Goal: Find specific fact: Find specific fact

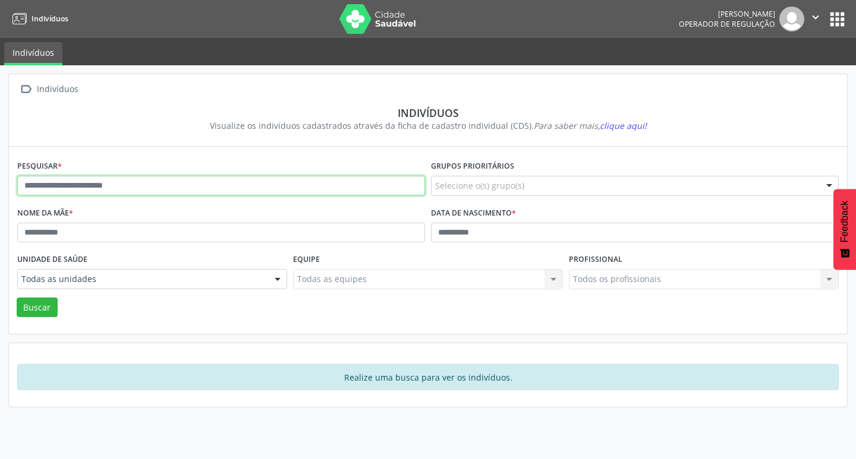
click at [138, 184] on input "text" at bounding box center [221, 186] width 408 height 20
paste input "**********"
type input "**********"
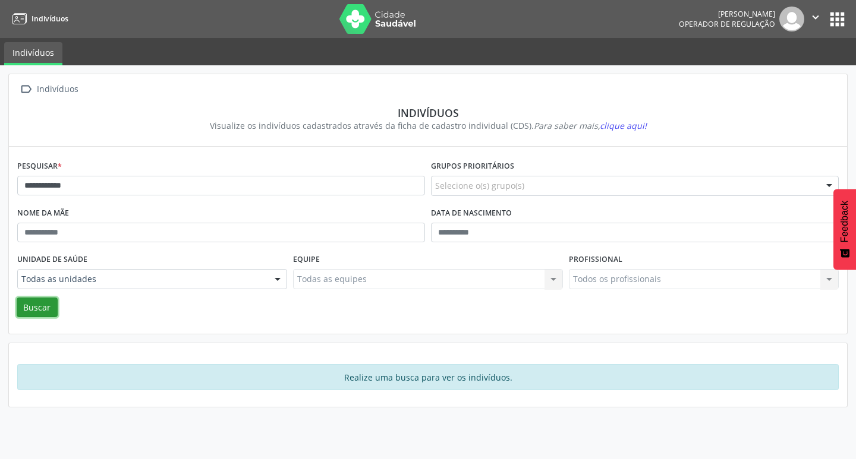
click at [47, 302] on button "Buscar" at bounding box center [37, 308] width 41 height 20
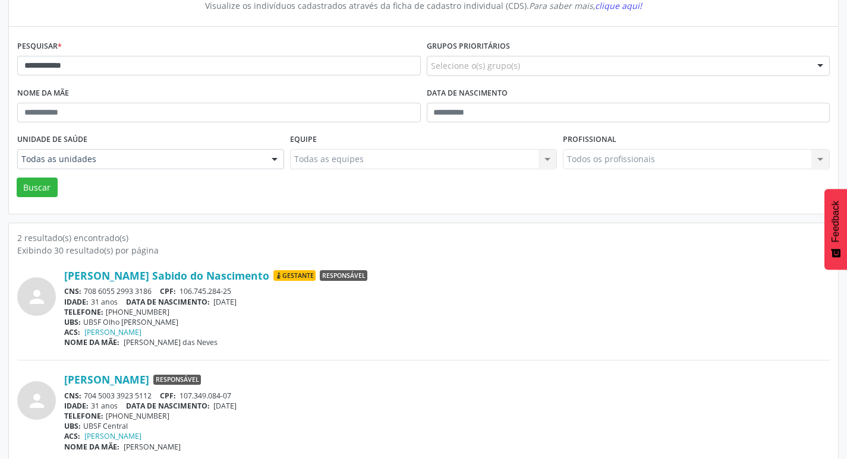
scroll to position [130, 0]
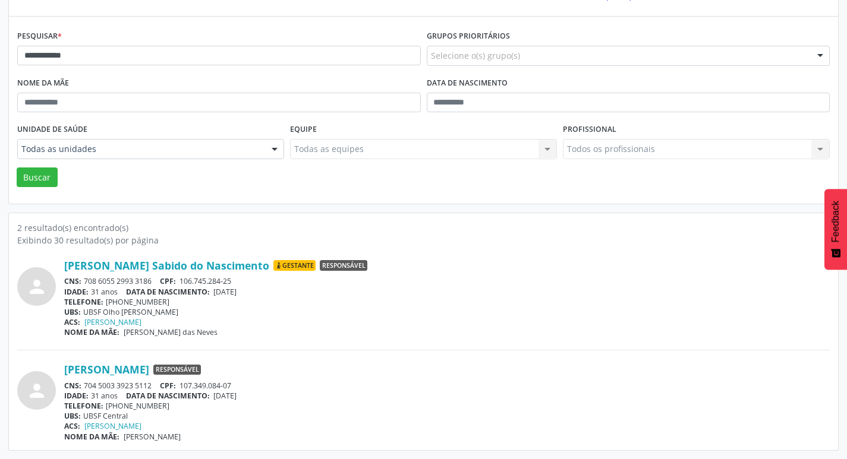
drag, startPoint x: 85, startPoint y: 280, endPoint x: 157, endPoint y: 280, distance: 71.9
click at [157, 280] on div "CNS: 708 6055 2993 3186 CPF: 106.745.284-25" at bounding box center [446, 281] width 765 height 10
copy div "708 6055 2993 3186"
click at [107, 281] on div "CNS: 708 6055 2993 3186 CPF: 106.745.284-25" at bounding box center [446, 281] width 765 height 10
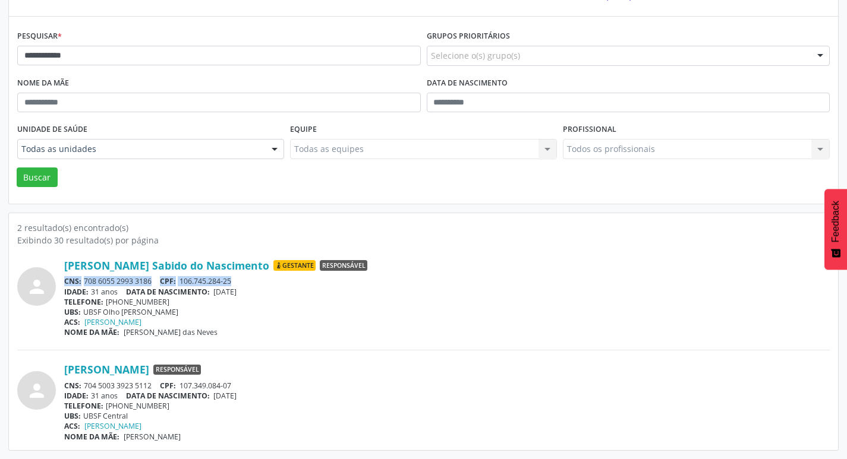
click at [107, 281] on div "CNS: 708 6055 2993 3186 CPF: 106.745.284-25" at bounding box center [446, 281] width 765 height 10
click at [80, 285] on span "CNS:" at bounding box center [72, 281] width 17 height 10
drag, startPoint x: 85, startPoint y: 282, endPoint x: 156, endPoint y: 277, distance: 71.5
click at [156, 277] on div "CNS: 708 6055 2993 3186 CPF: 106.745.284-25" at bounding box center [446, 281] width 765 height 10
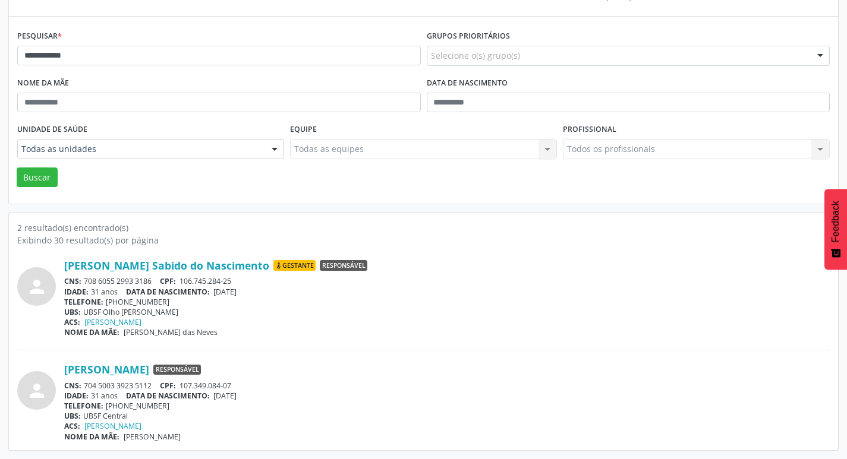
copy div "708 6055 2993 3186"
